Goal: Communication & Community: Answer question/provide support

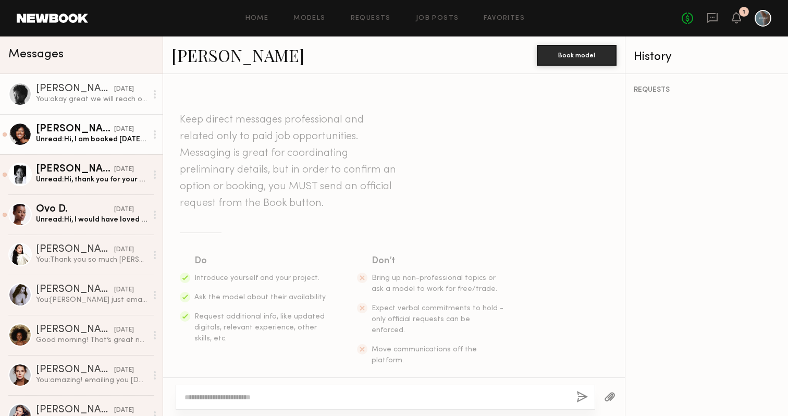
scroll to position [365, 0]
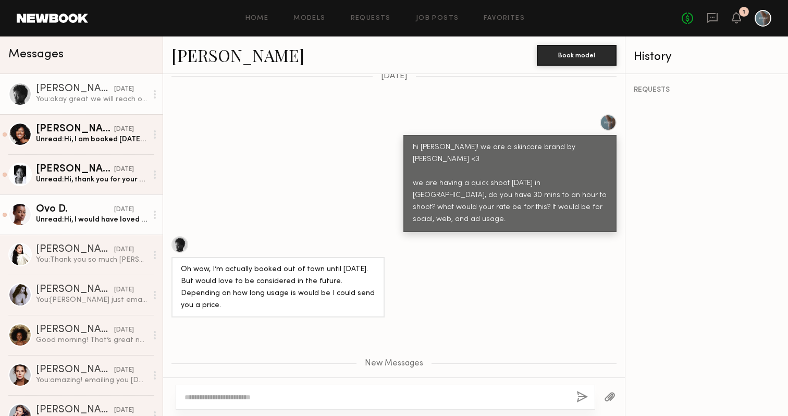
click at [92, 214] on div "Ovo D." at bounding box center [75, 209] width 78 height 10
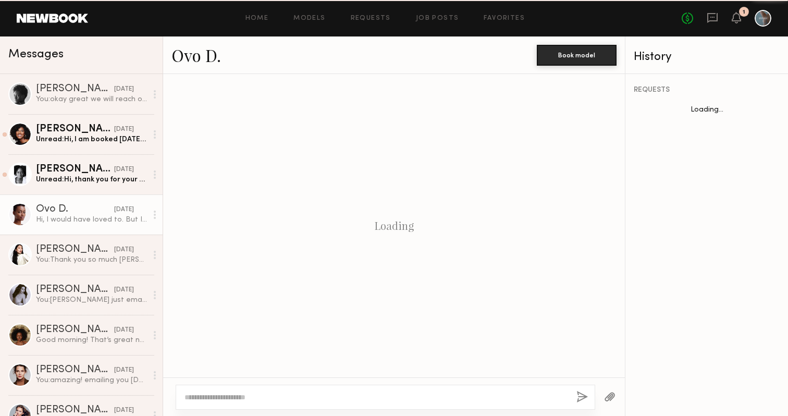
scroll to position [212, 0]
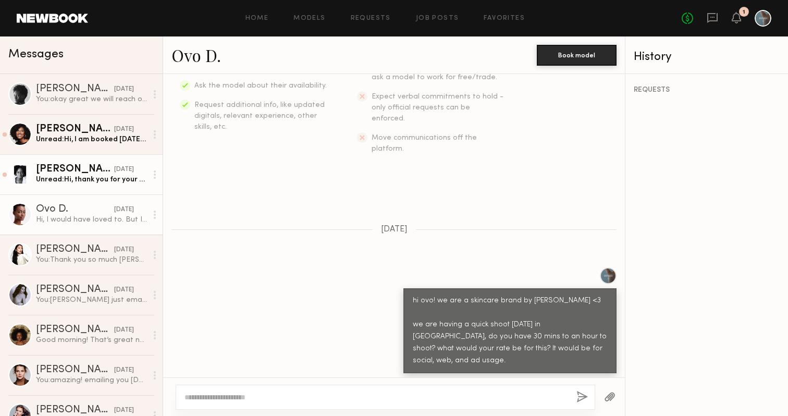
click at [79, 179] on div "Unread: Hi, thank you for your message. Yes, I am interested and available for …" at bounding box center [91, 180] width 111 height 10
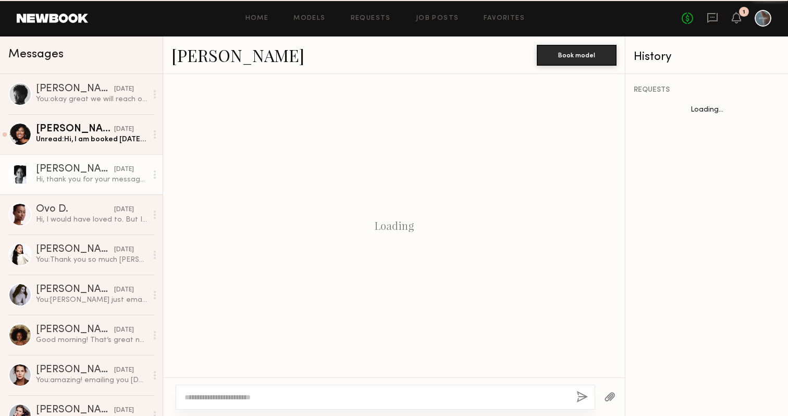
scroll to position [315, 0]
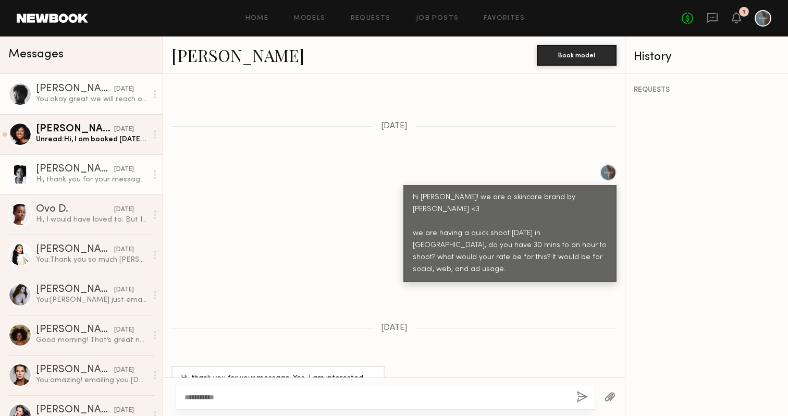
type textarea "**********"
click at [94, 100] on div "You: okay great we will reach out to you for our next shoot <3" at bounding box center [91, 99] width 111 height 10
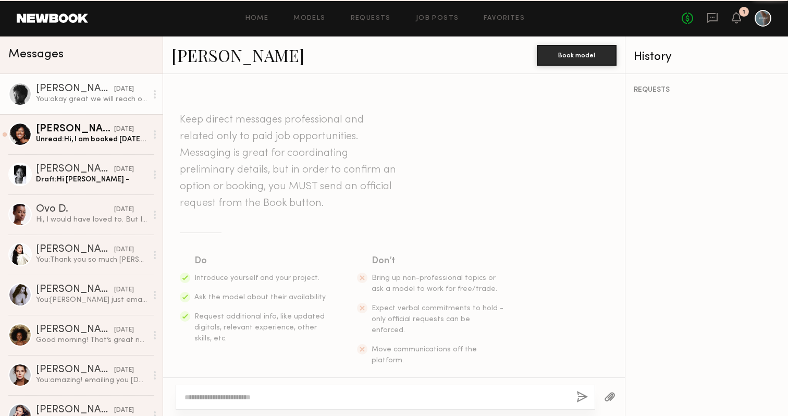
scroll to position [286, 0]
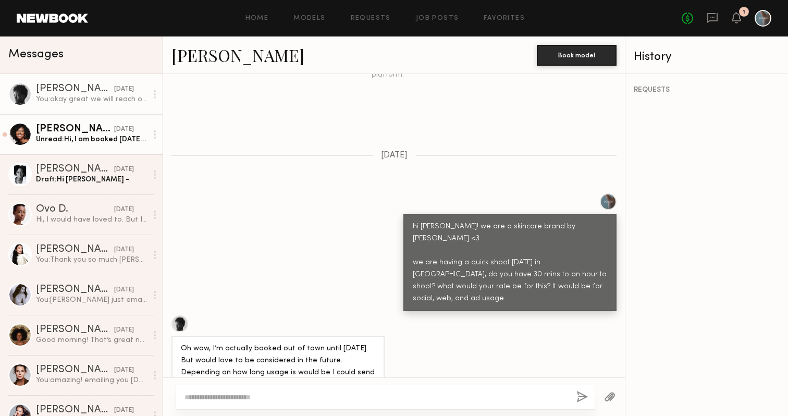
click at [88, 143] on div "Unread: Hi, I am booked [DATE]. Next week I am available on 8/21. Thanks! [PERS…" at bounding box center [91, 139] width 111 height 10
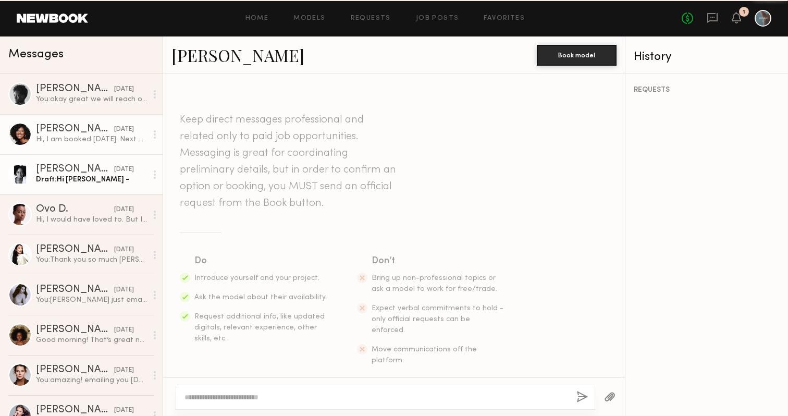
scroll to position [614, 0]
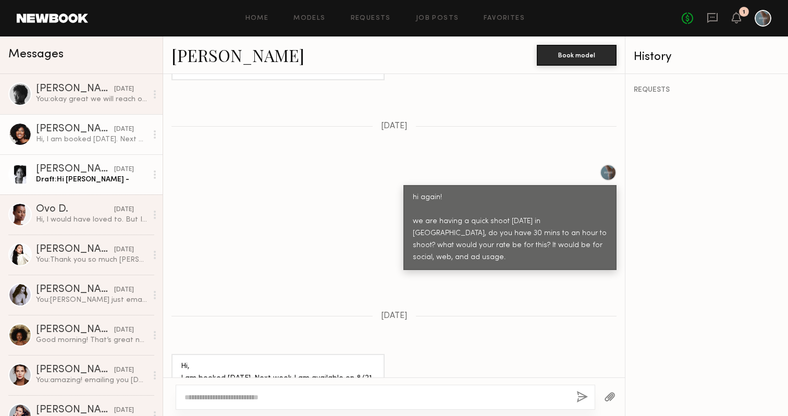
click at [83, 178] on div "Draft: Hi [PERSON_NAME] -" at bounding box center [91, 180] width 111 height 10
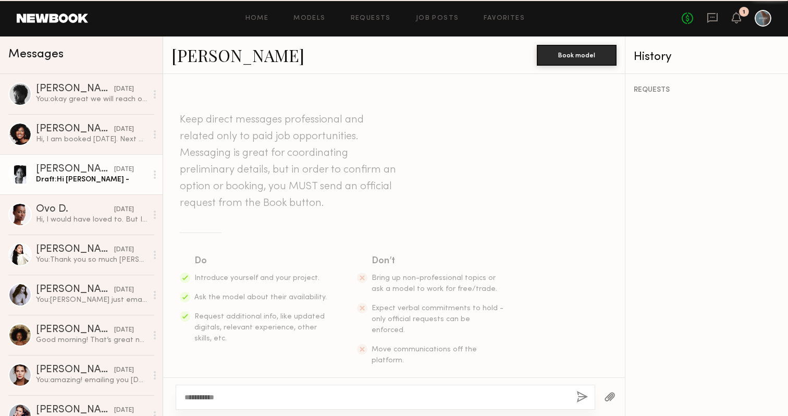
scroll to position [315, 0]
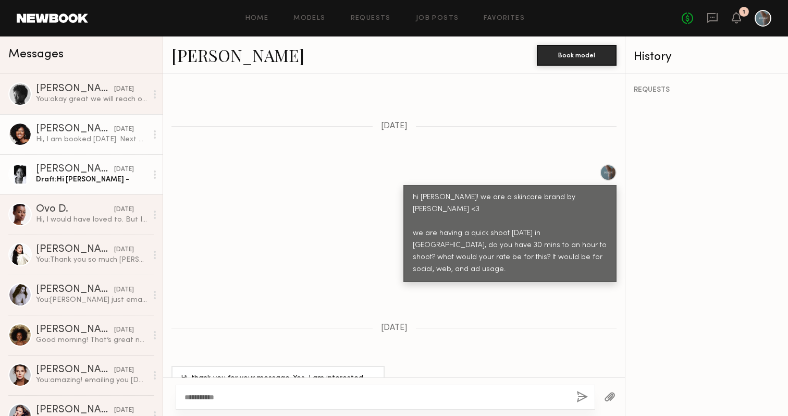
click at [67, 129] on div "[PERSON_NAME]" at bounding box center [75, 129] width 78 height 10
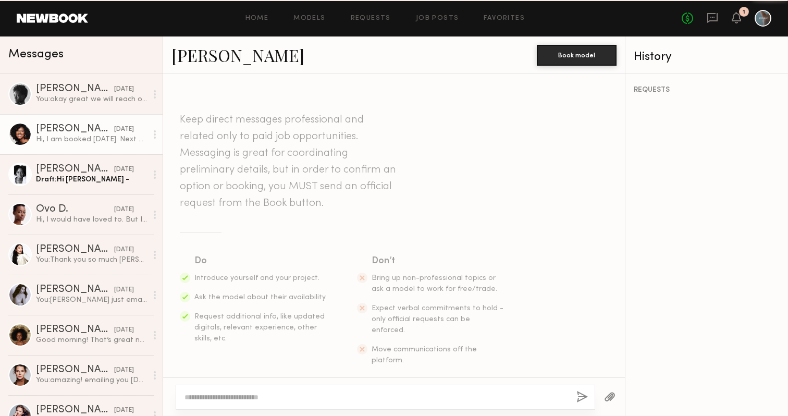
scroll to position [614, 0]
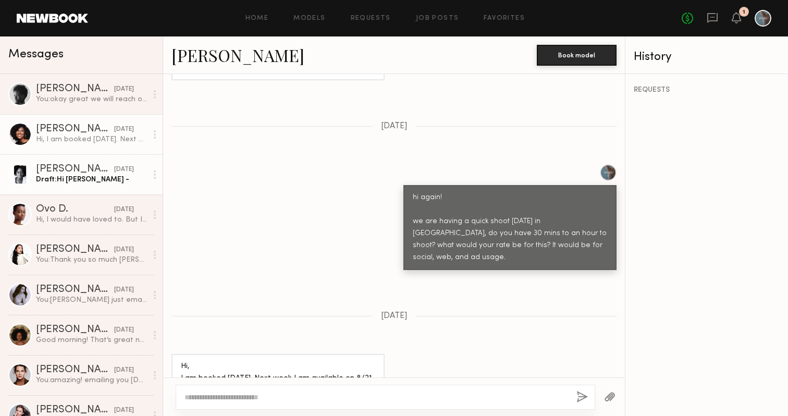
click at [71, 165] on div "[PERSON_NAME]" at bounding box center [75, 169] width 78 height 10
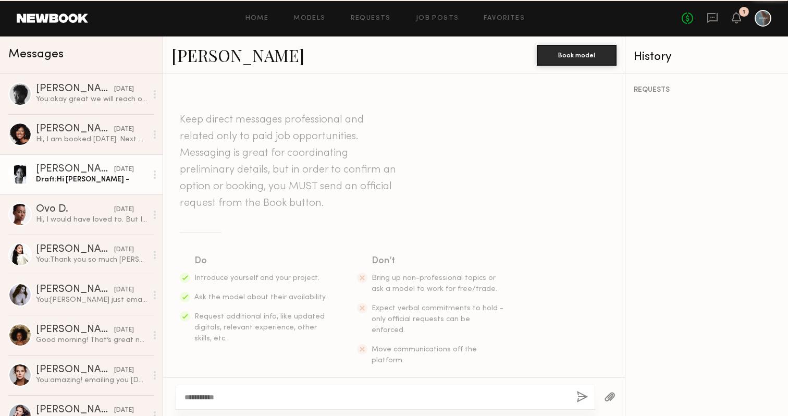
scroll to position [315, 0]
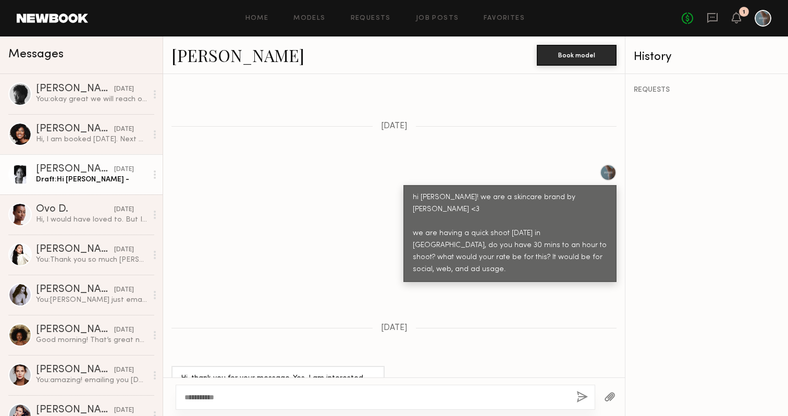
click at [229, 395] on textarea "**********" at bounding box center [377, 397] width 384 height 10
click at [431, 400] on textarea "**********" at bounding box center [377, 397] width 384 height 10
type textarea "**********"
click at [580, 394] on button "button" at bounding box center [581, 397] width 11 height 13
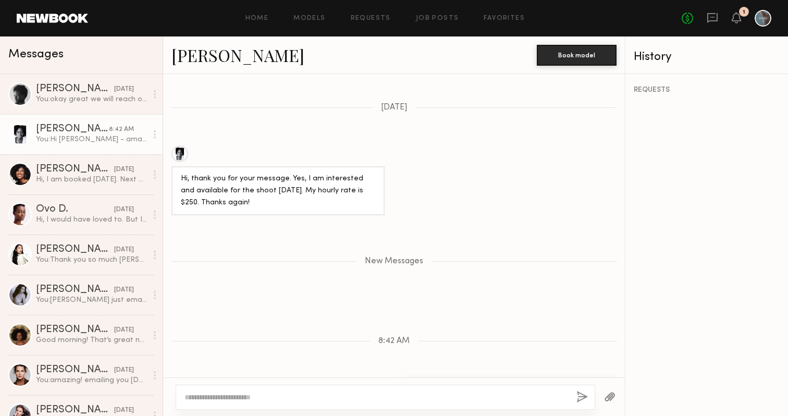
click at [179, 145] on div at bounding box center [179, 153] width 17 height 17
